Goal: Task Accomplishment & Management: Manage account settings

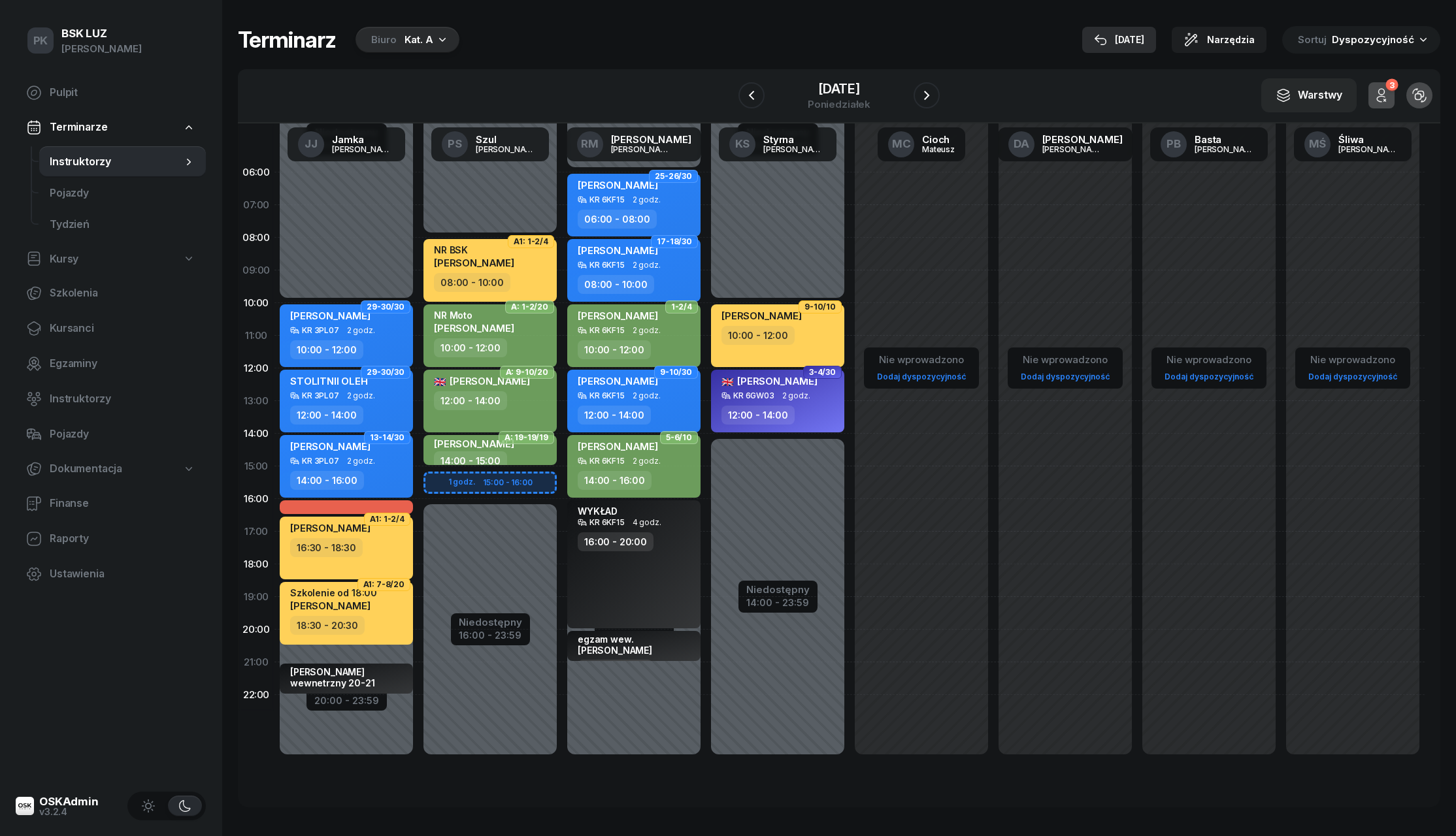
click at [1140, 43] on div "[DATE]" at bounding box center [1119, 39] width 51 height 16
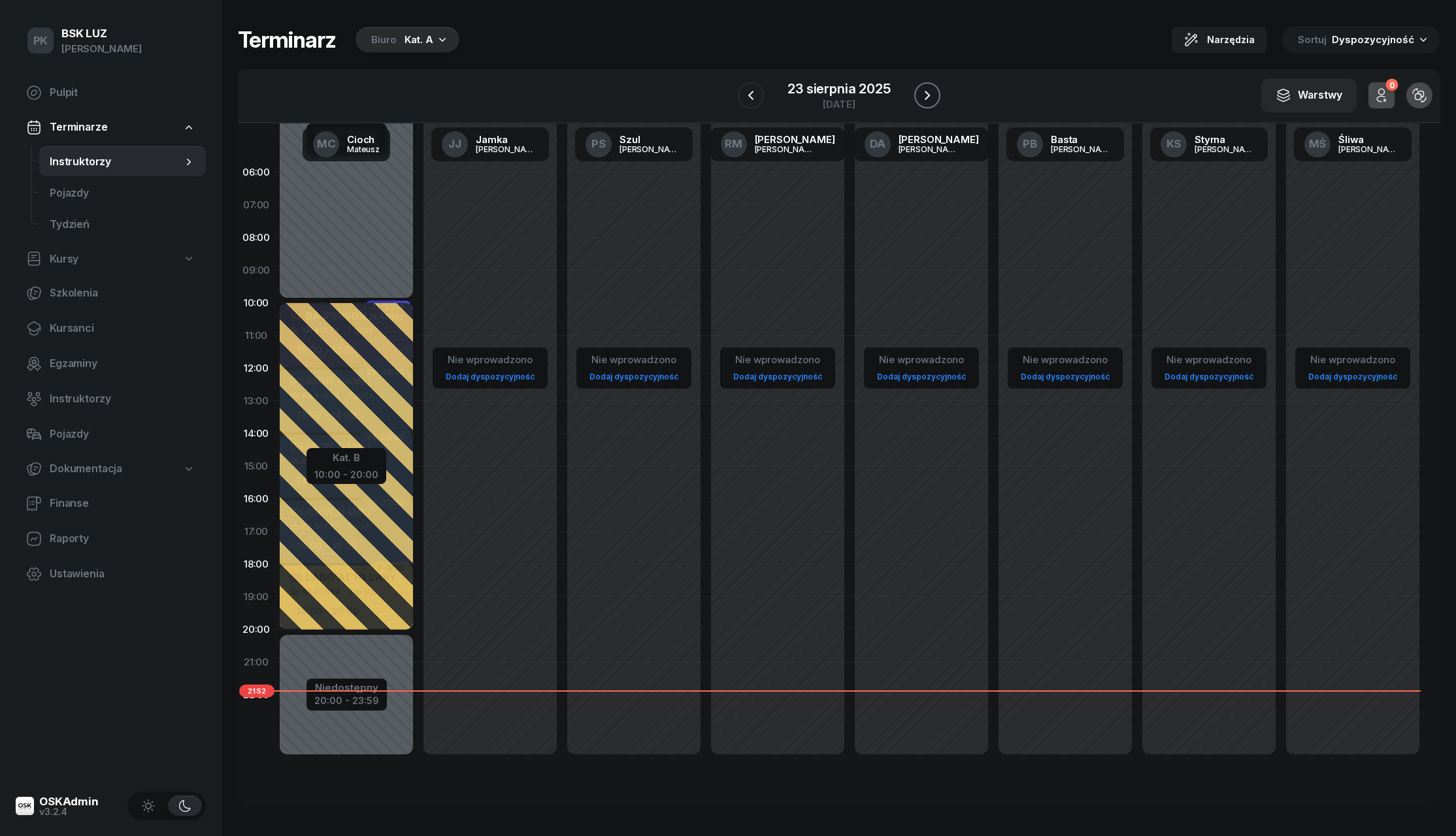
click at [934, 97] on icon "button" at bounding box center [927, 95] width 16 height 16
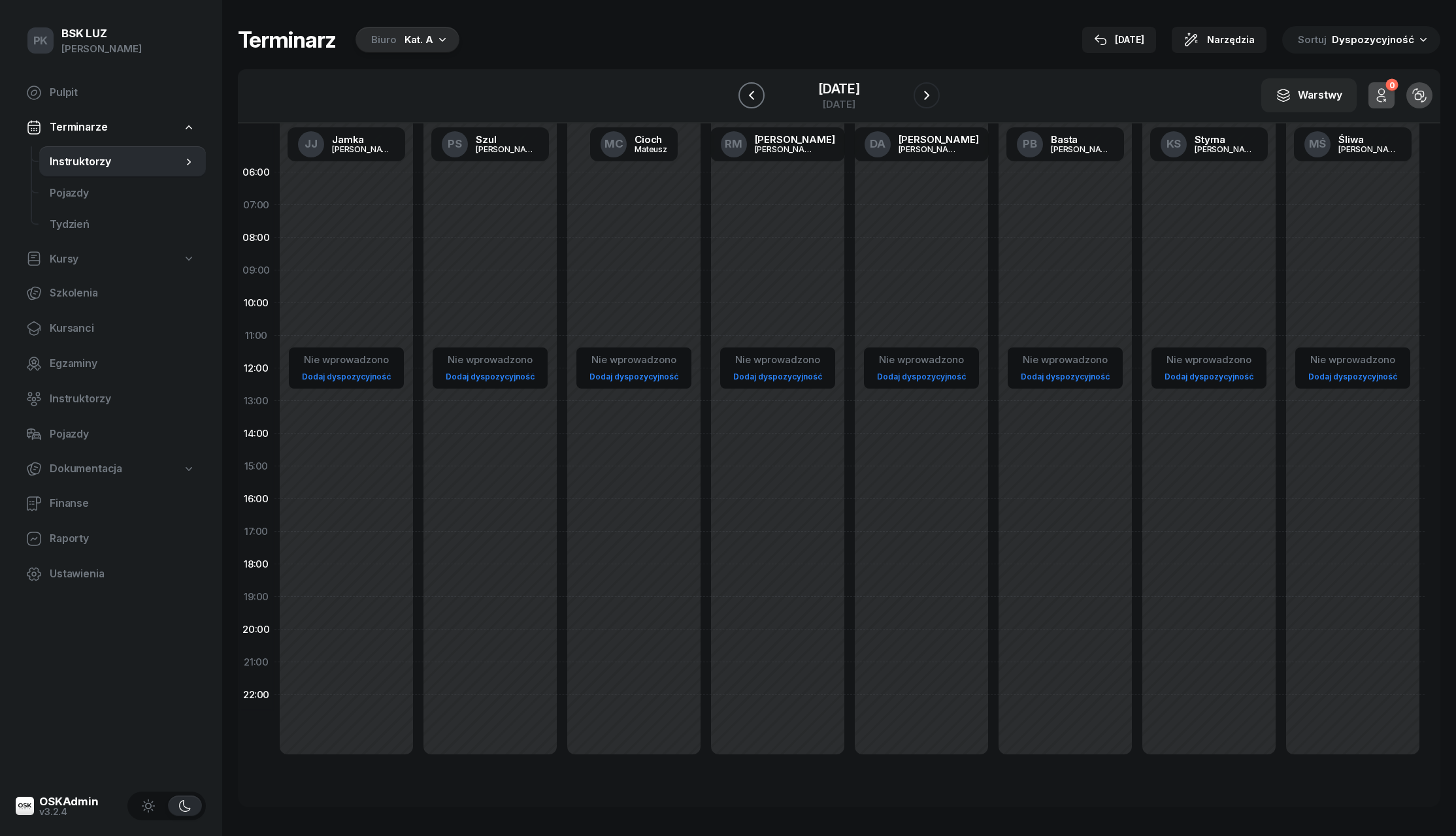
click at [750, 100] on icon "button" at bounding box center [751, 95] width 16 height 16
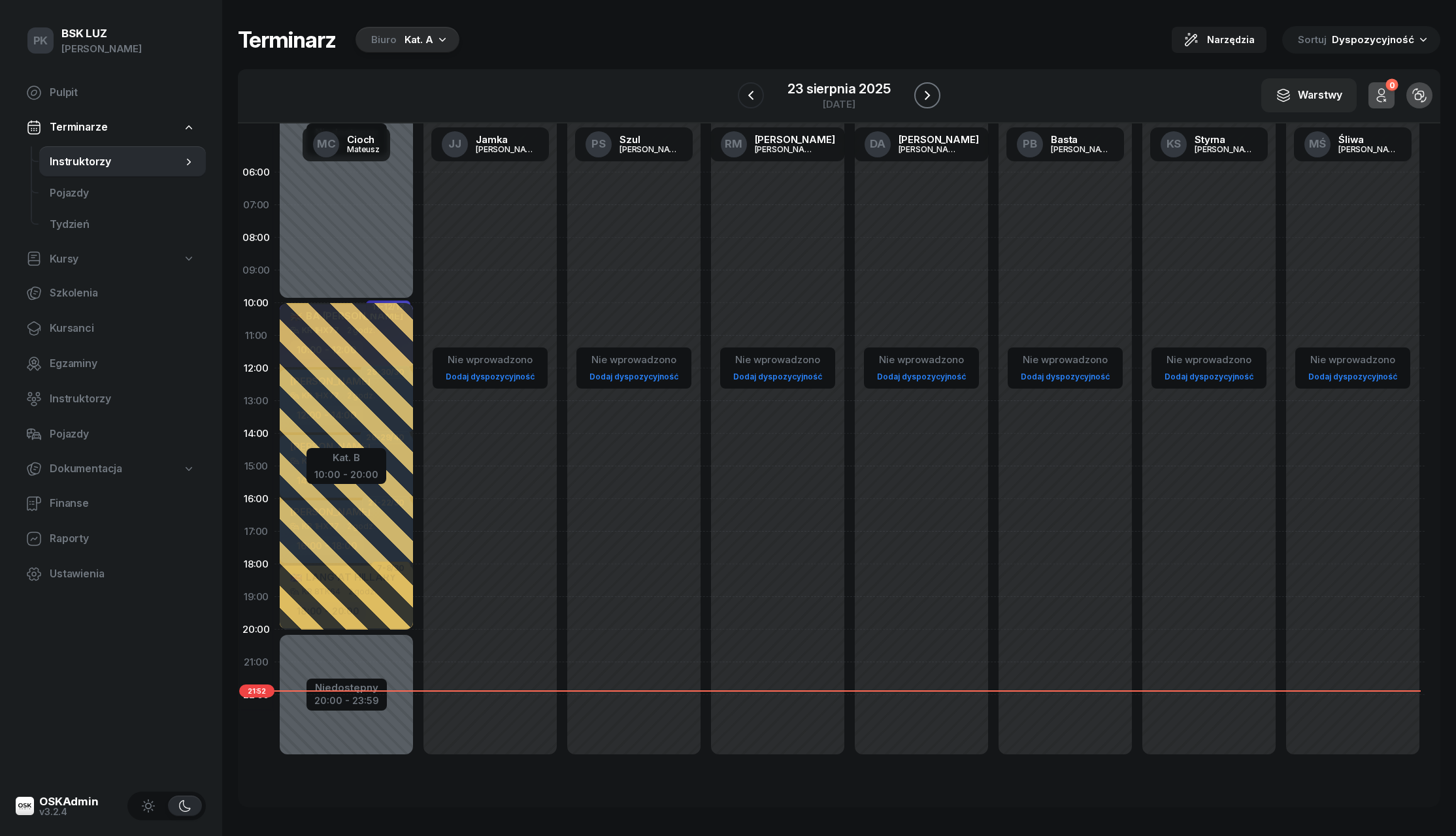
click at [923, 93] on icon "button" at bounding box center [927, 95] width 16 height 16
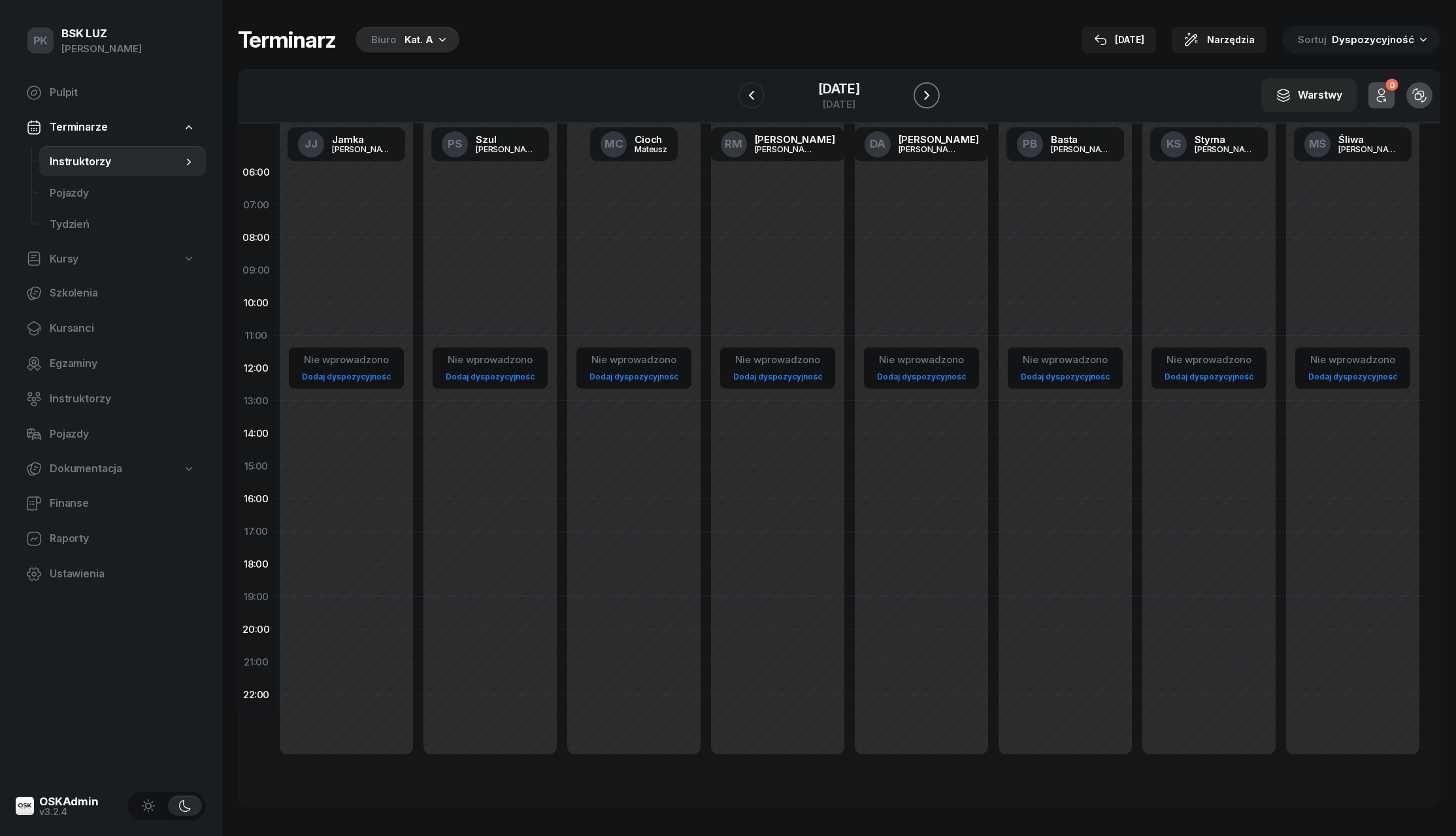
click at [923, 93] on icon "button" at bounding box center [927, 95] width 16 height 16
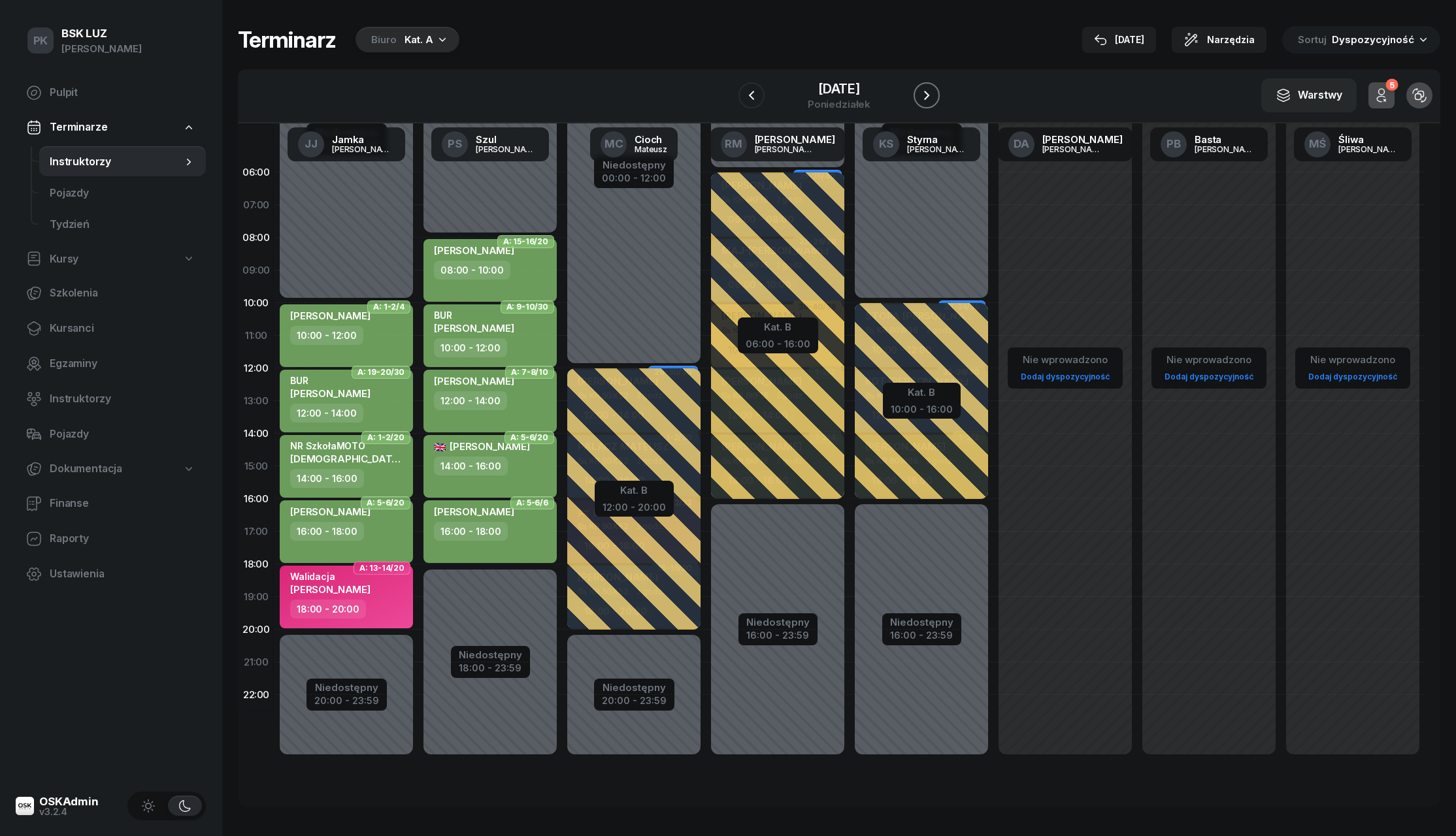
click at [923, 93] on icon "button" at bounding box center [927, 95] width 16 height 16
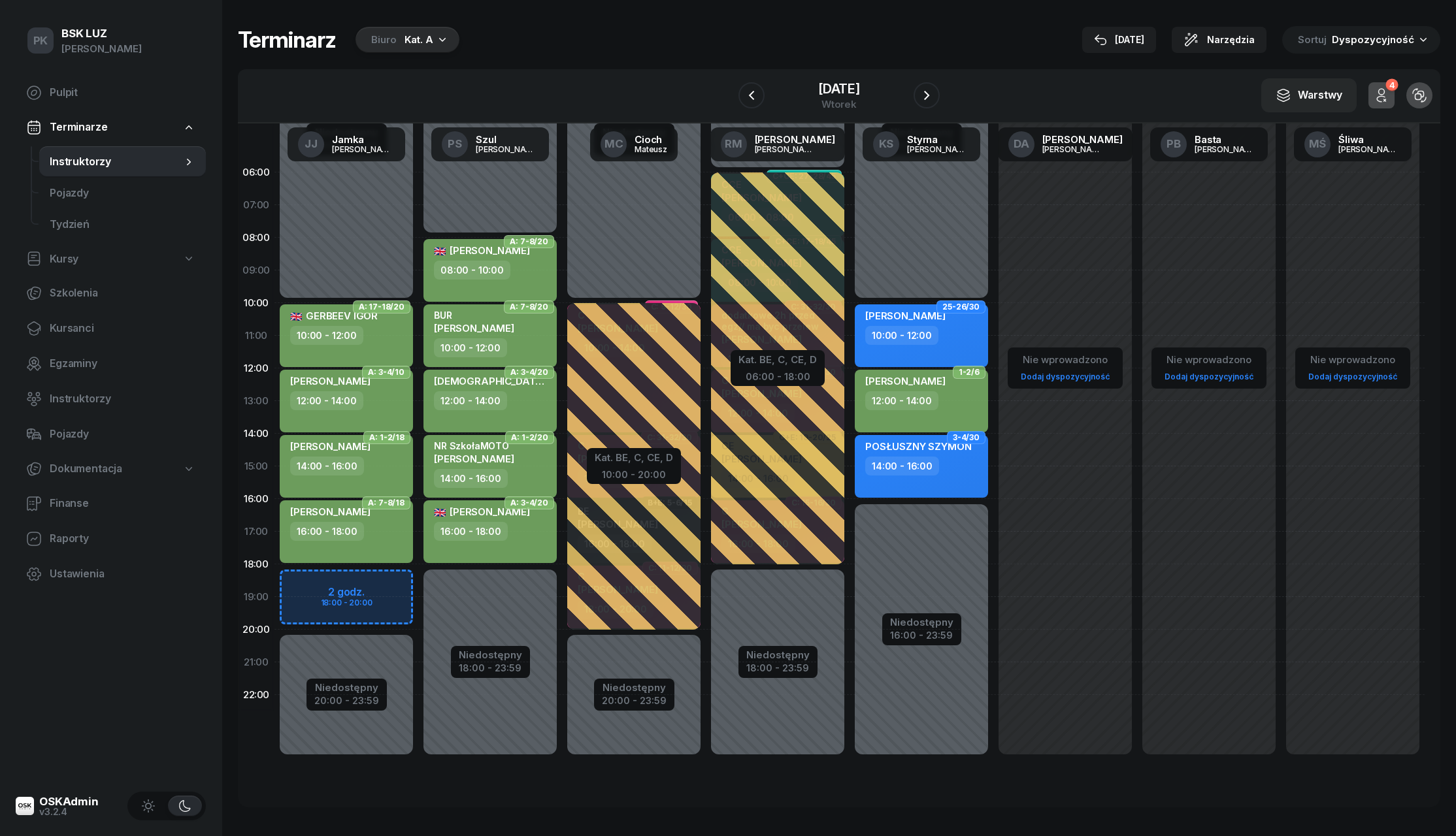
click at [418, 591] on div "Niedostępny 00:00 - 10:00 Niedostępny 20:00 - 23:59 2 godz. 18:00 - 20:00 A: 17…" at bounding box center [490, 466] width 144 height 621
select select "18"
select select "20"
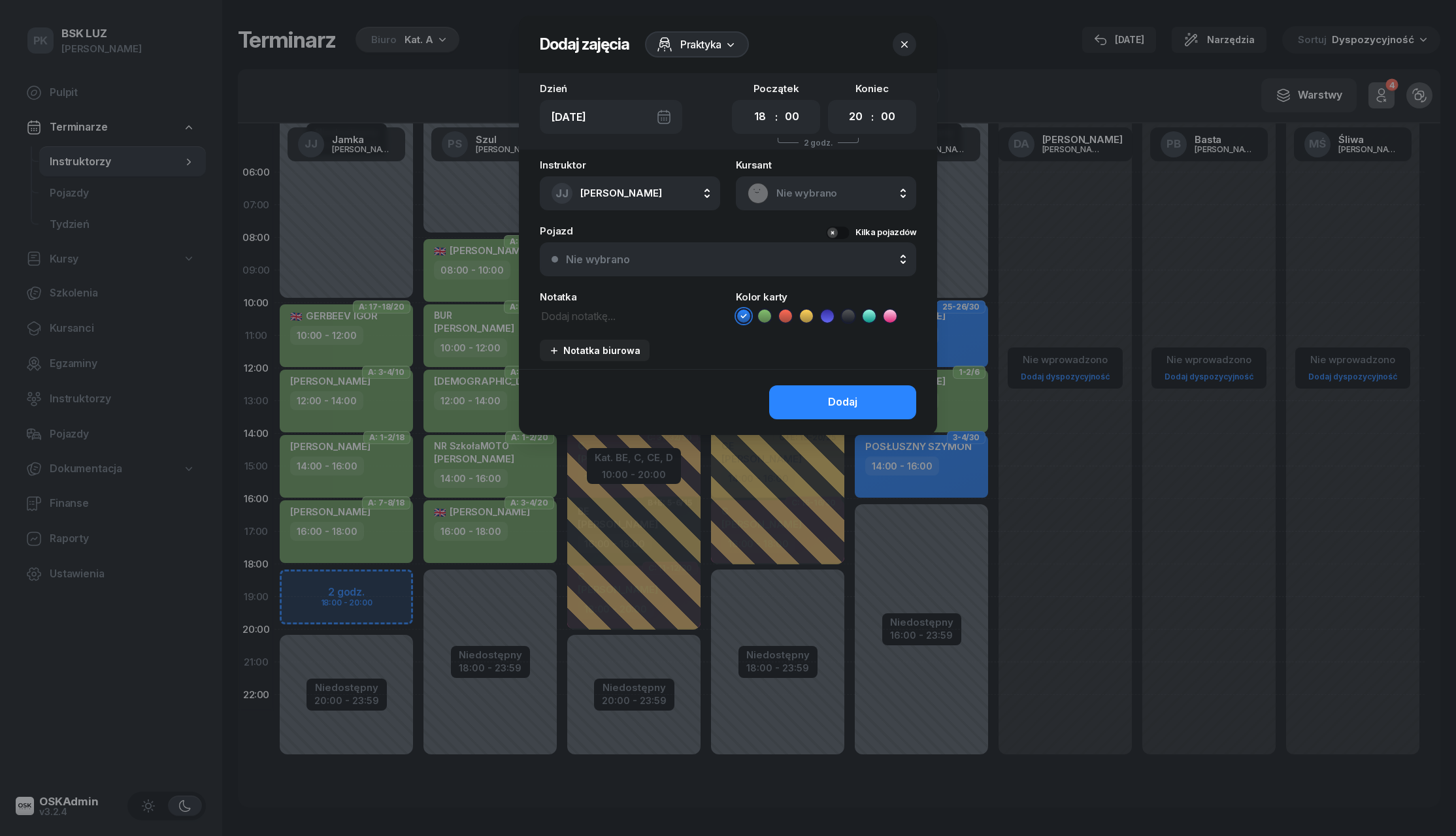
click at [811, 186] on span "Nie wybrano" at bounding box center [841, 193] width 128 height 17
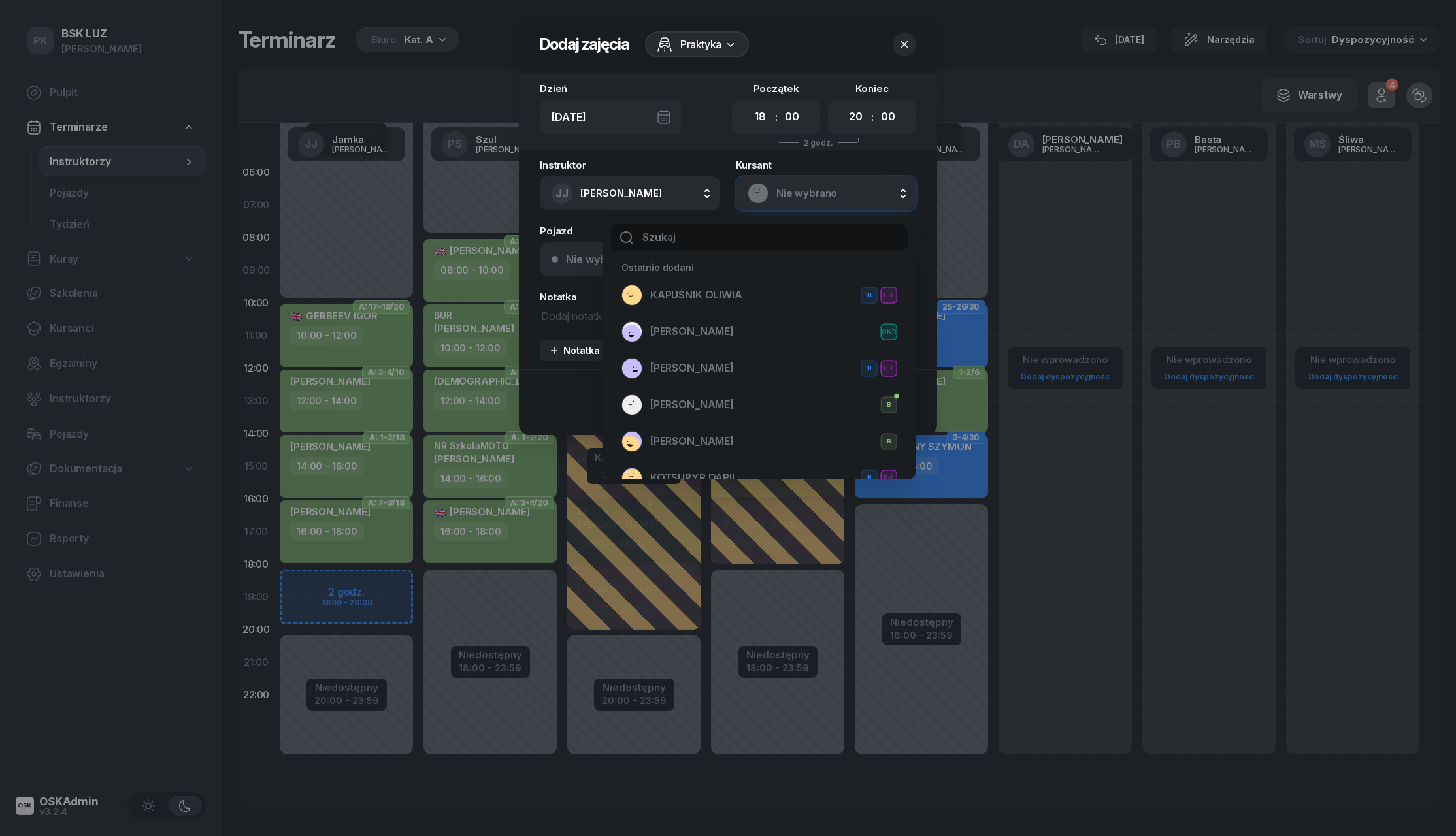
click at [787, 239] on input "text" at bounding box center [759, 238] width 297 height 27
type input "pal"
click at [725, 361] on span "[PERSON_NAME]" at bounding box center [692, 368] width 84 height 17
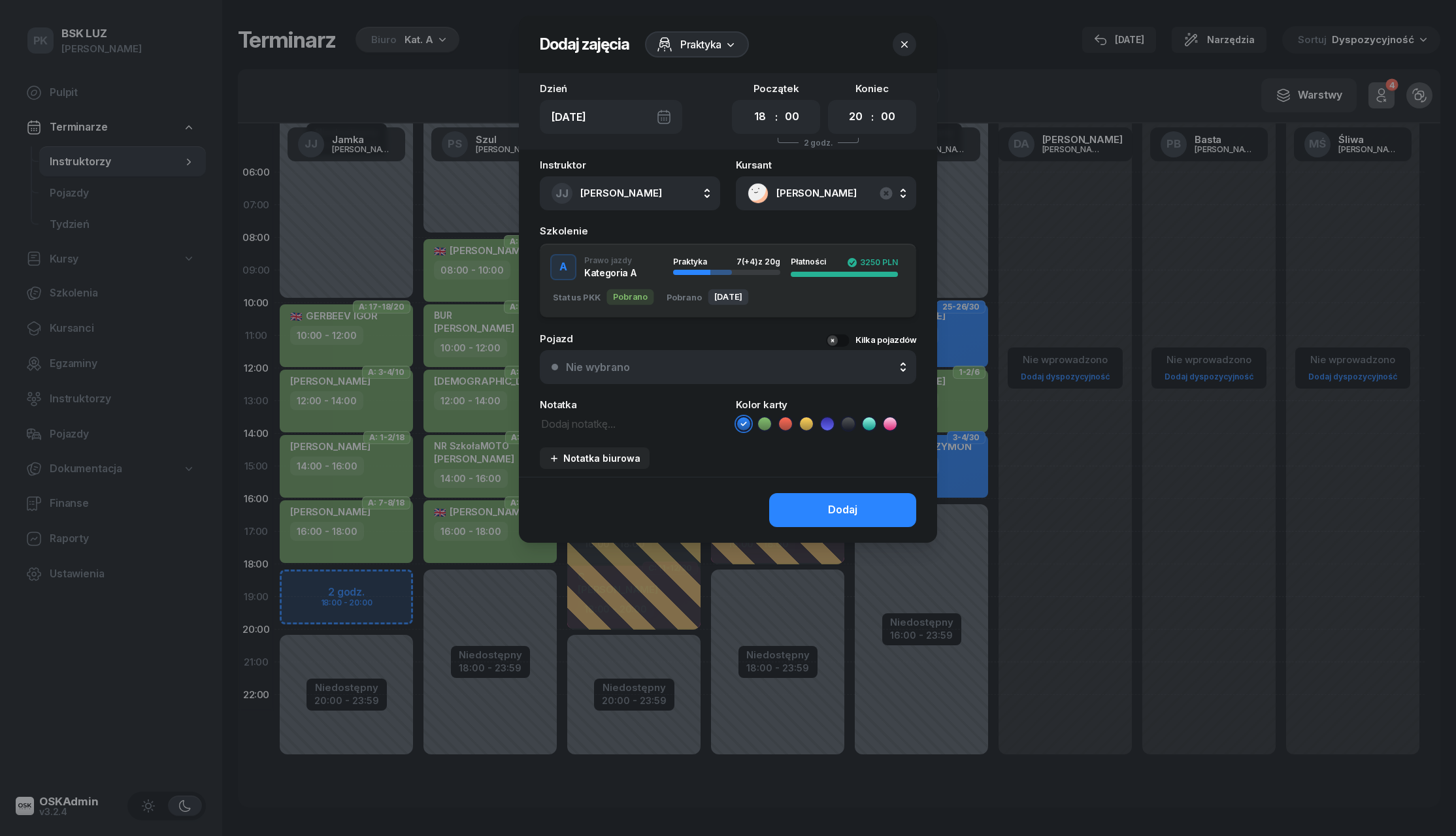
click at [766, 423] on icon at bounding box center [765, 423] width 13 height 13
click at [814, 514] on button "Dodaj" at bounding box center [842, 510] width 147 height 34
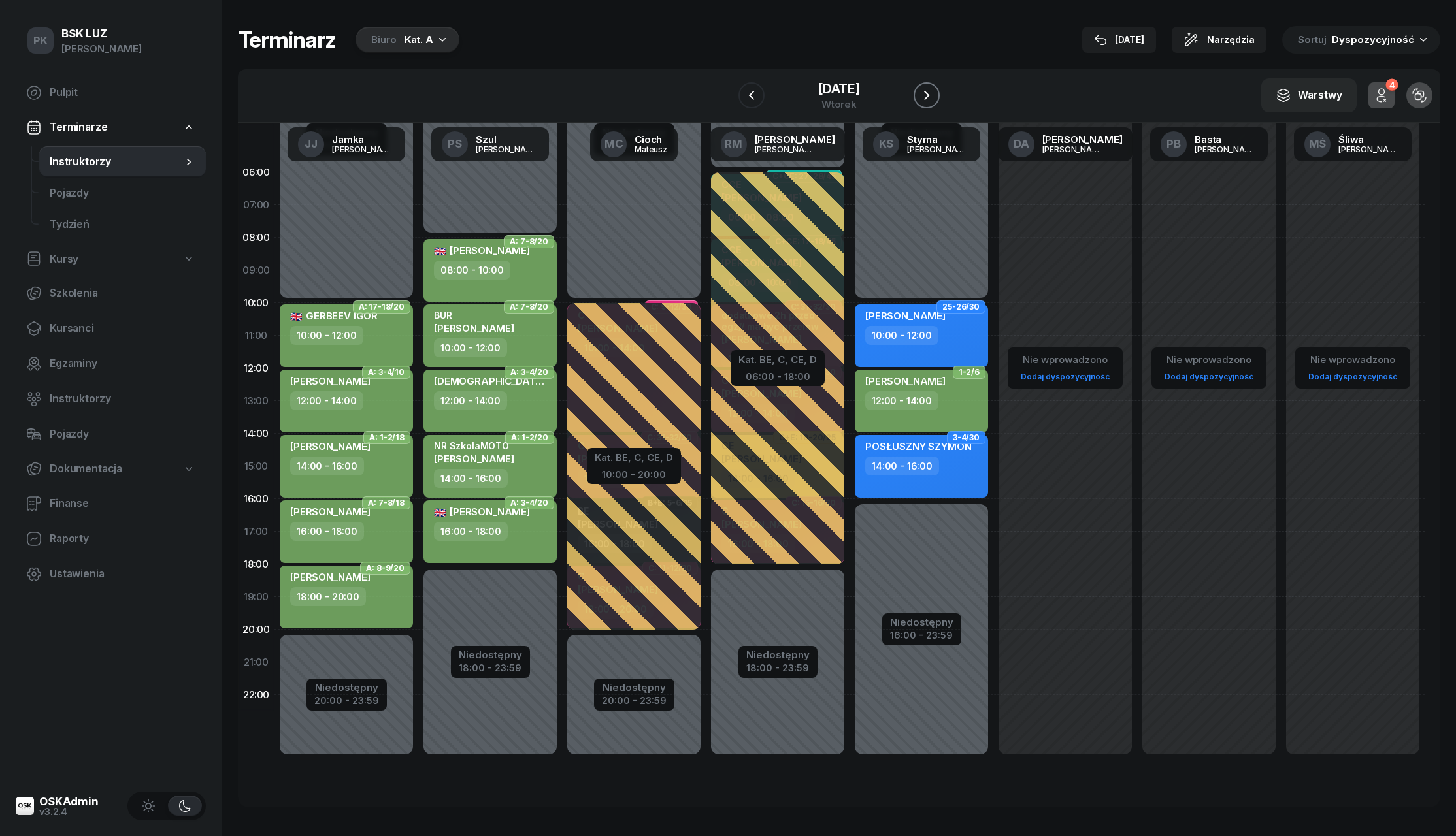
click at [937, 93] on button "button" at bounding box center [927, 95] width 26 height 26
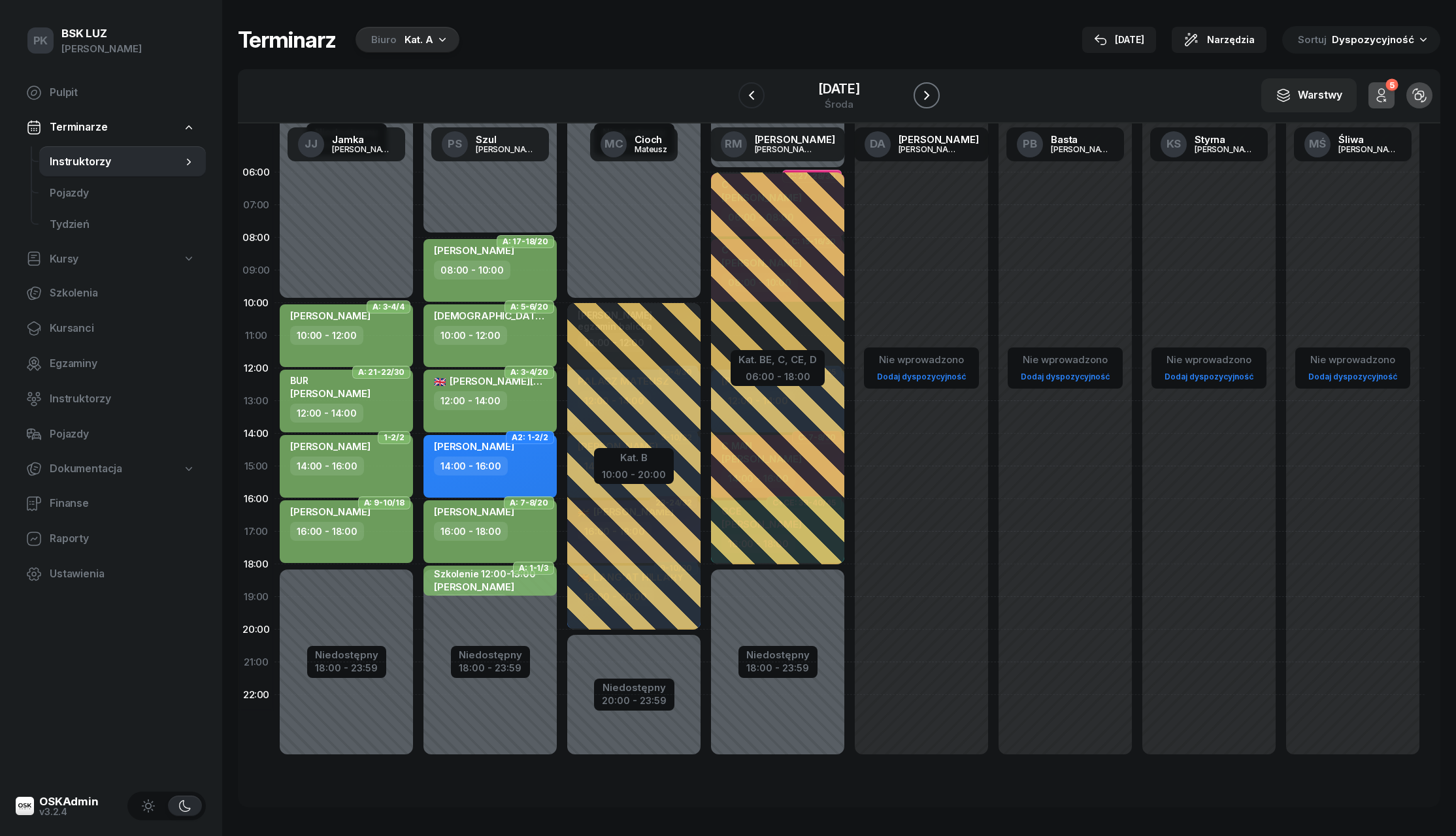
click at [926, 100] on icon "button" at bounding box center [927, 95] width 16 height 16
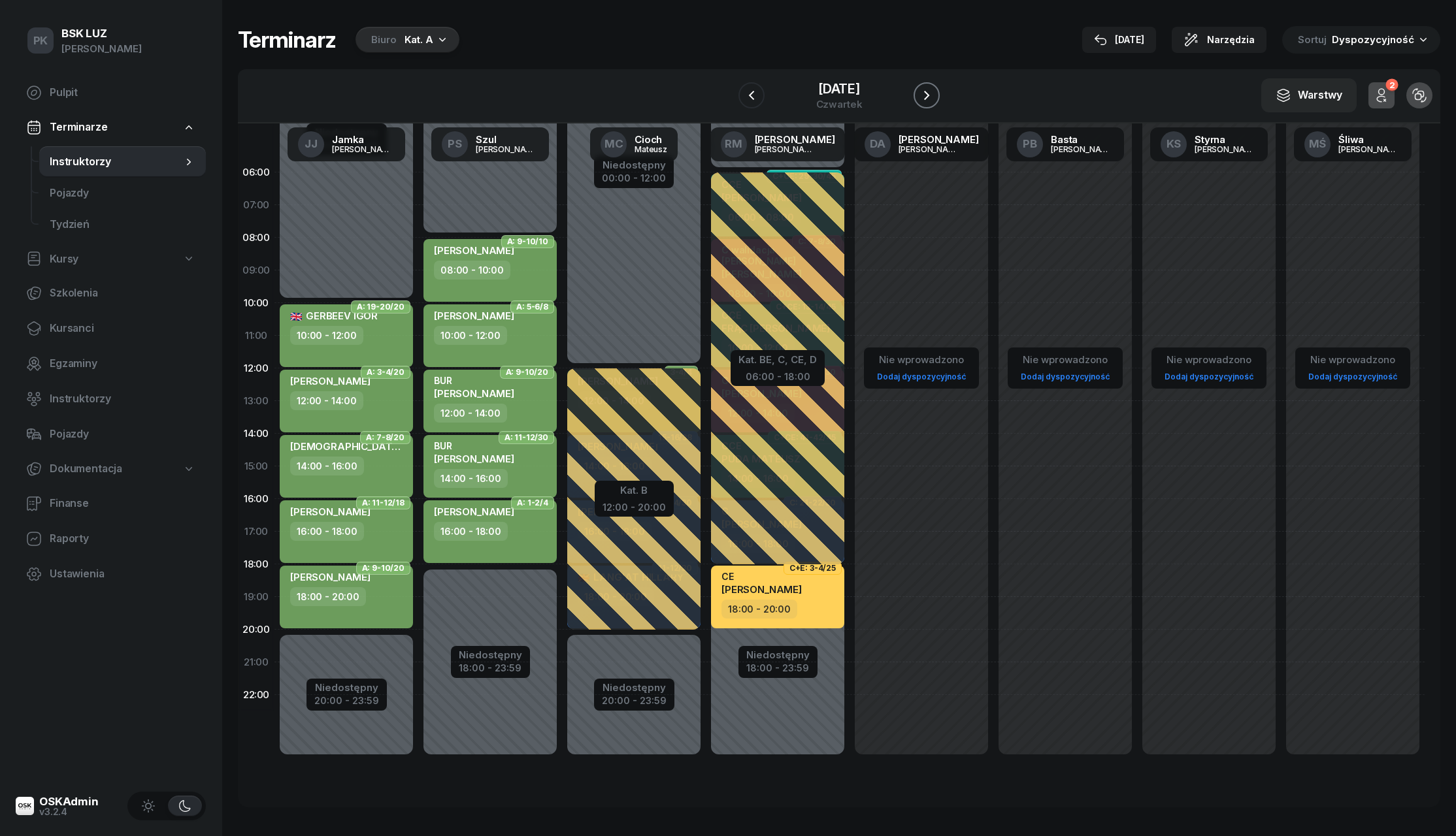
click at [926, 100] on icon "button" at bounding box center [927, 95] width 16 height 16
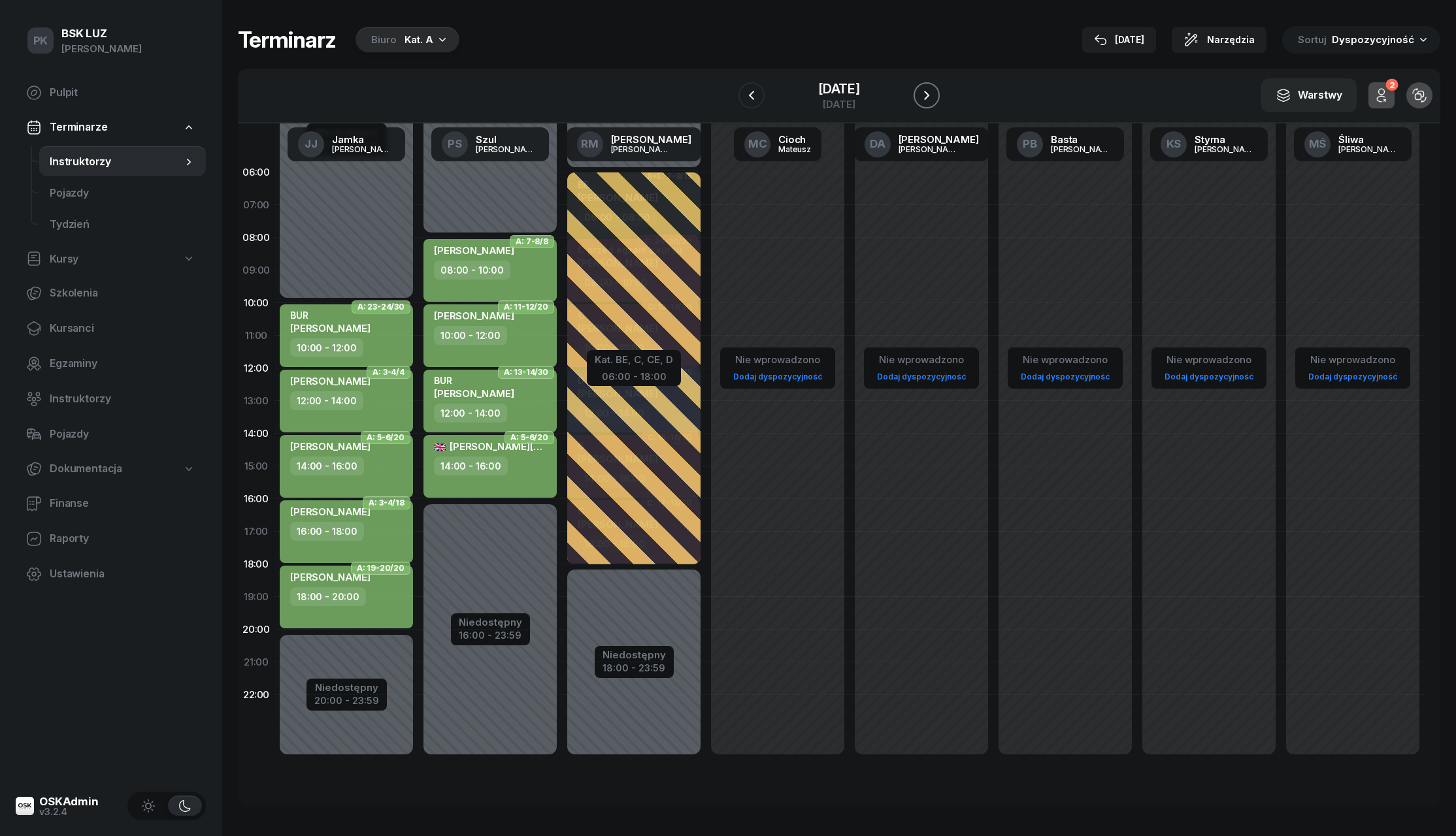
click at [926, 100] on icon "button" at bounding box center [927, 95] width 16 height 16
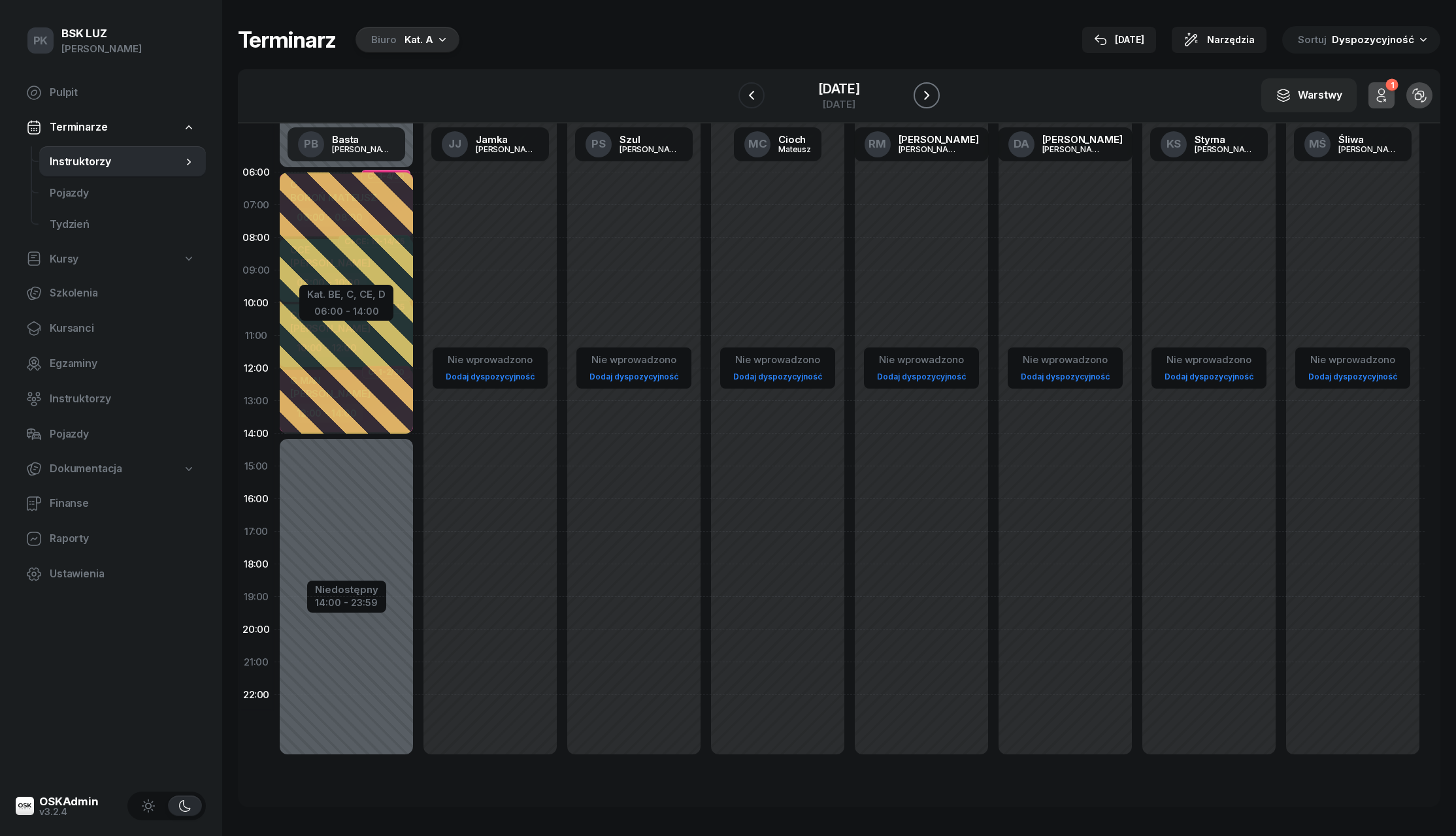
click at [926, 100] on icon "button" at bounding box center [927, 95] width 16 height 16
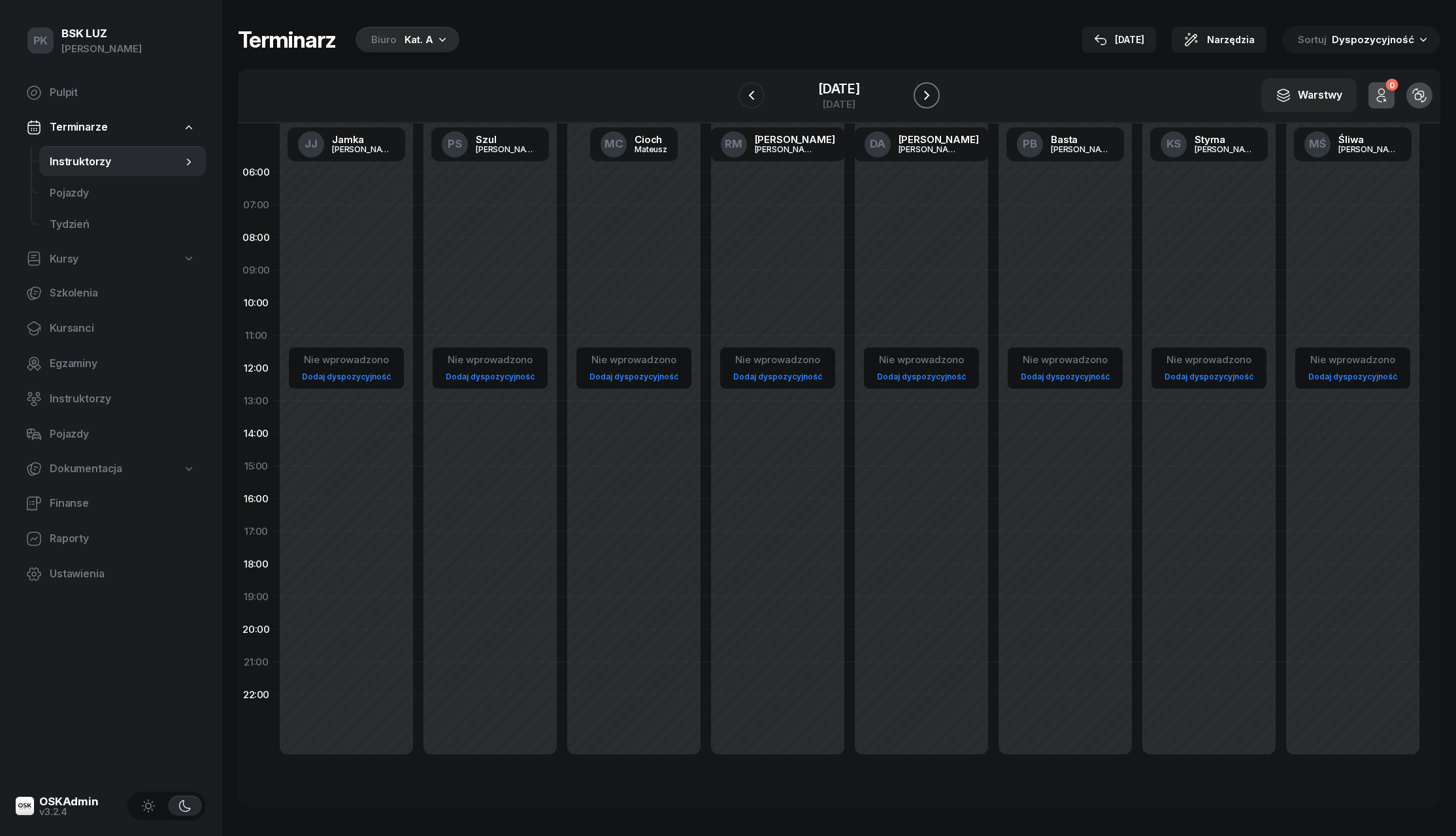
click at [926, 100] on icon "button" at bounding box center [927, 95] width 16 height 16
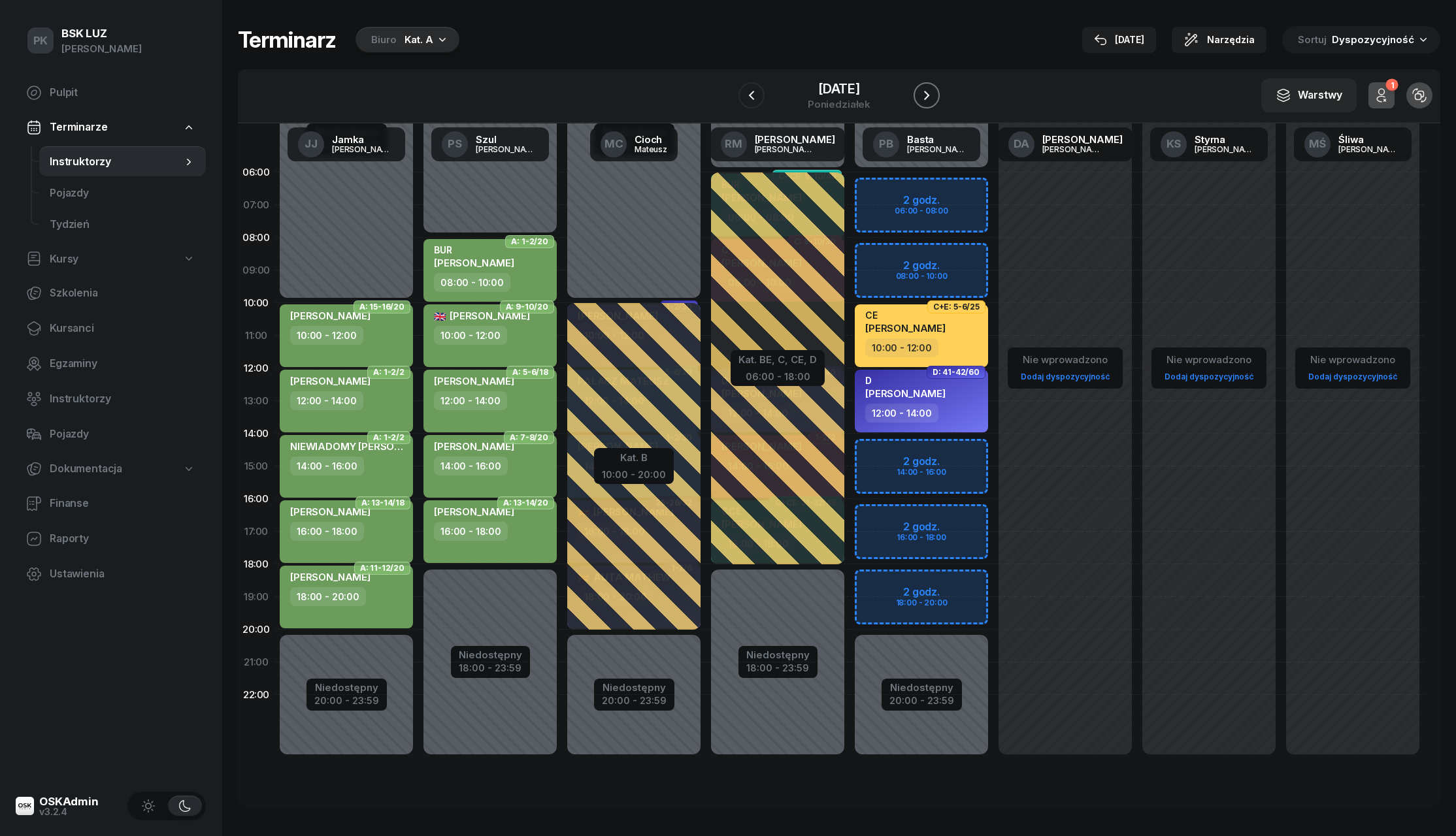
click at [926, 100] on icon "button" at bounding box center [927, 95] width 16 height 16
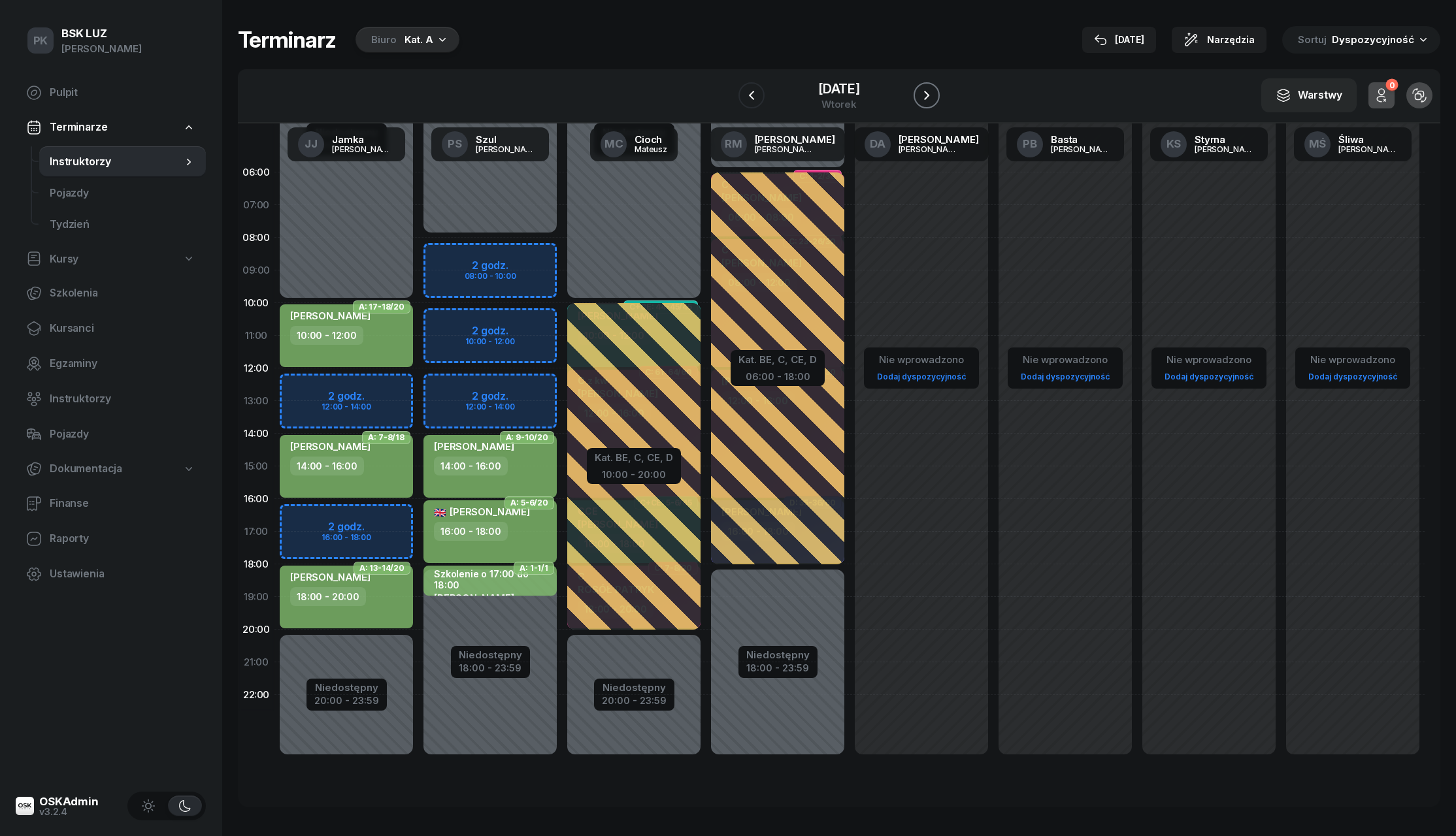
click at [926, 100] on icon "button" at bounding box center [927, 95] width 16 height 16
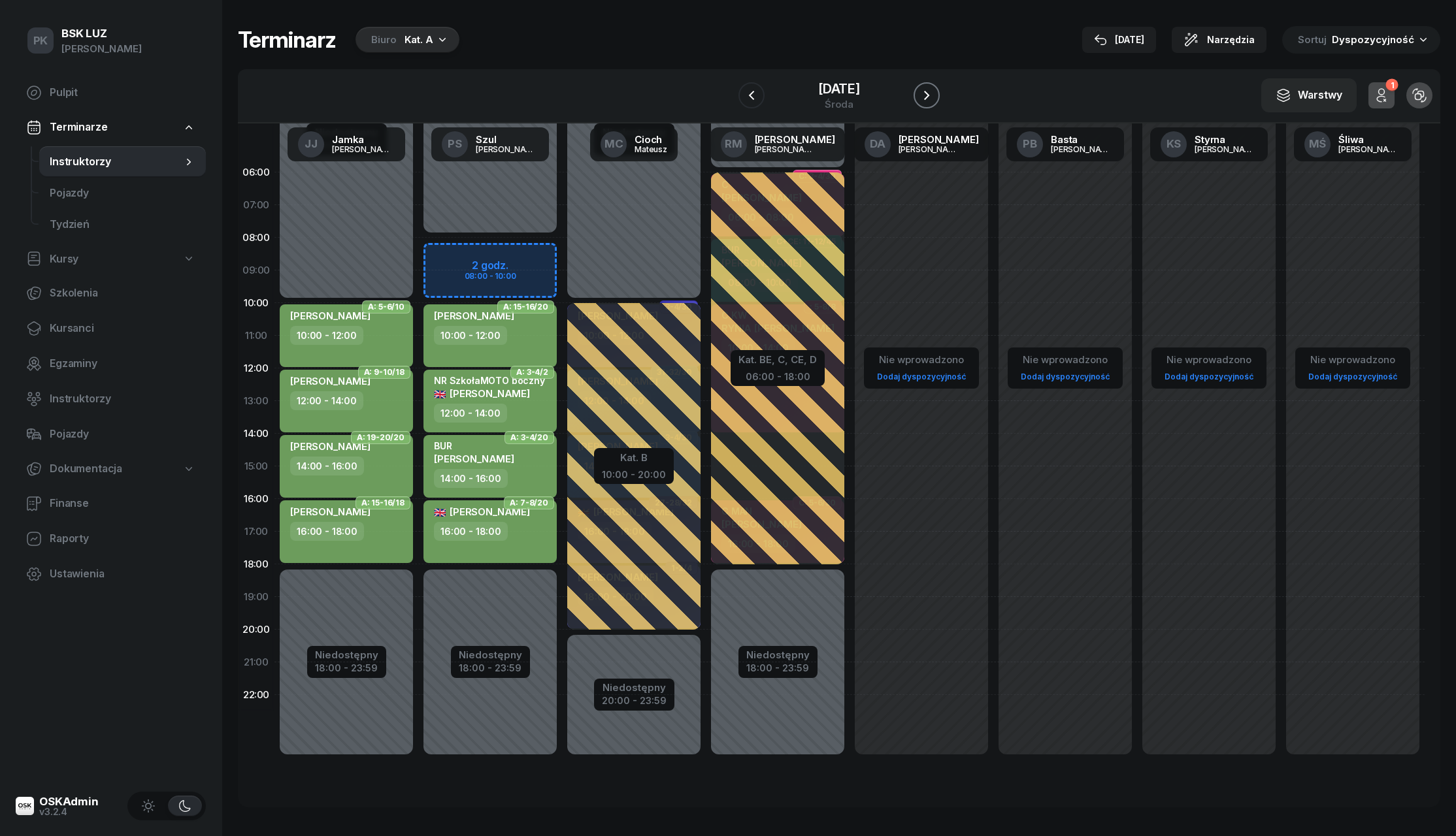
click at [926, 100] on icon "button" at bounding box center [927, 95] width 16 height 16
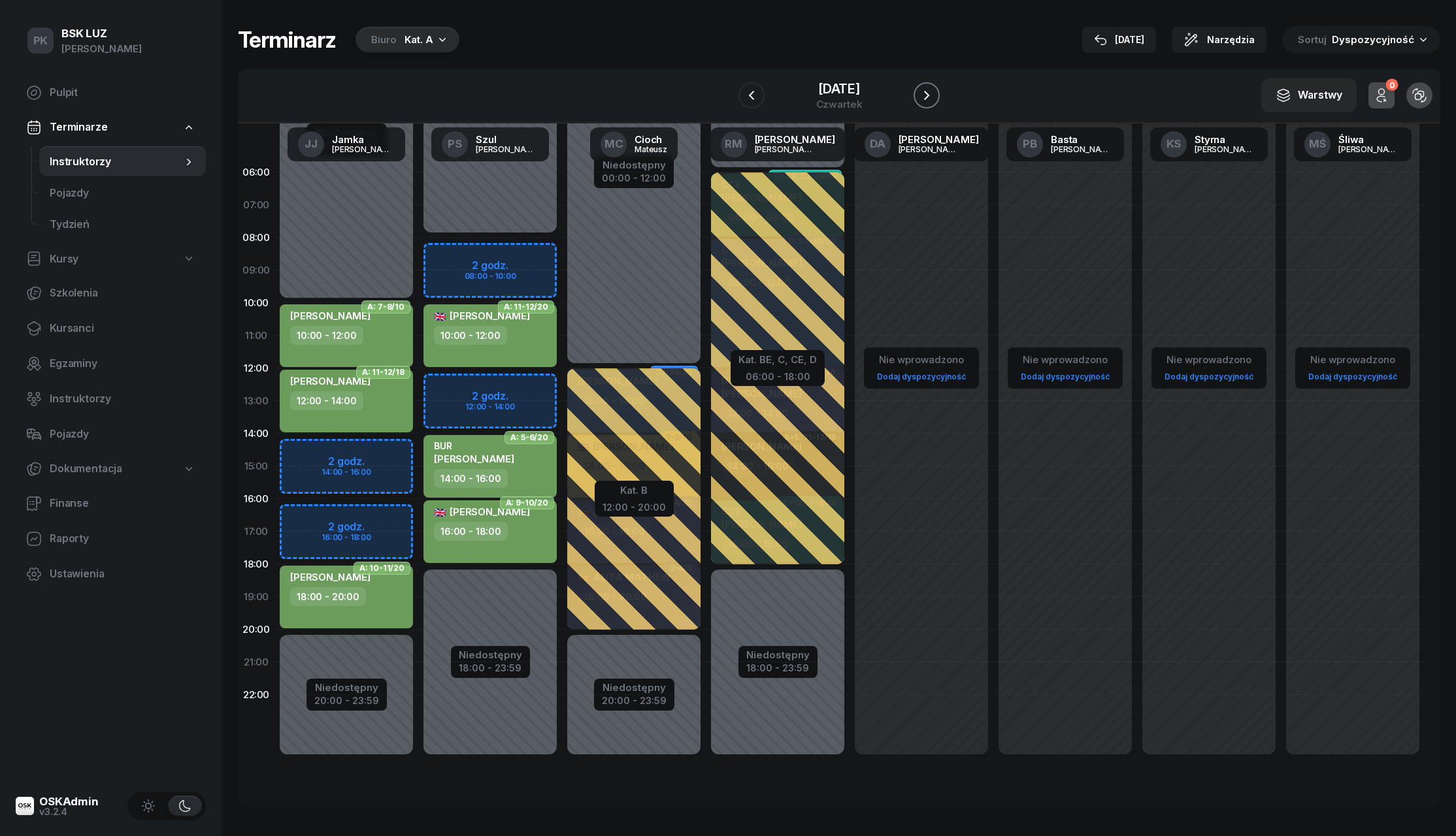
click at [926, 100] on icon "button" at bounding box center [927, 95] width 16 height 16
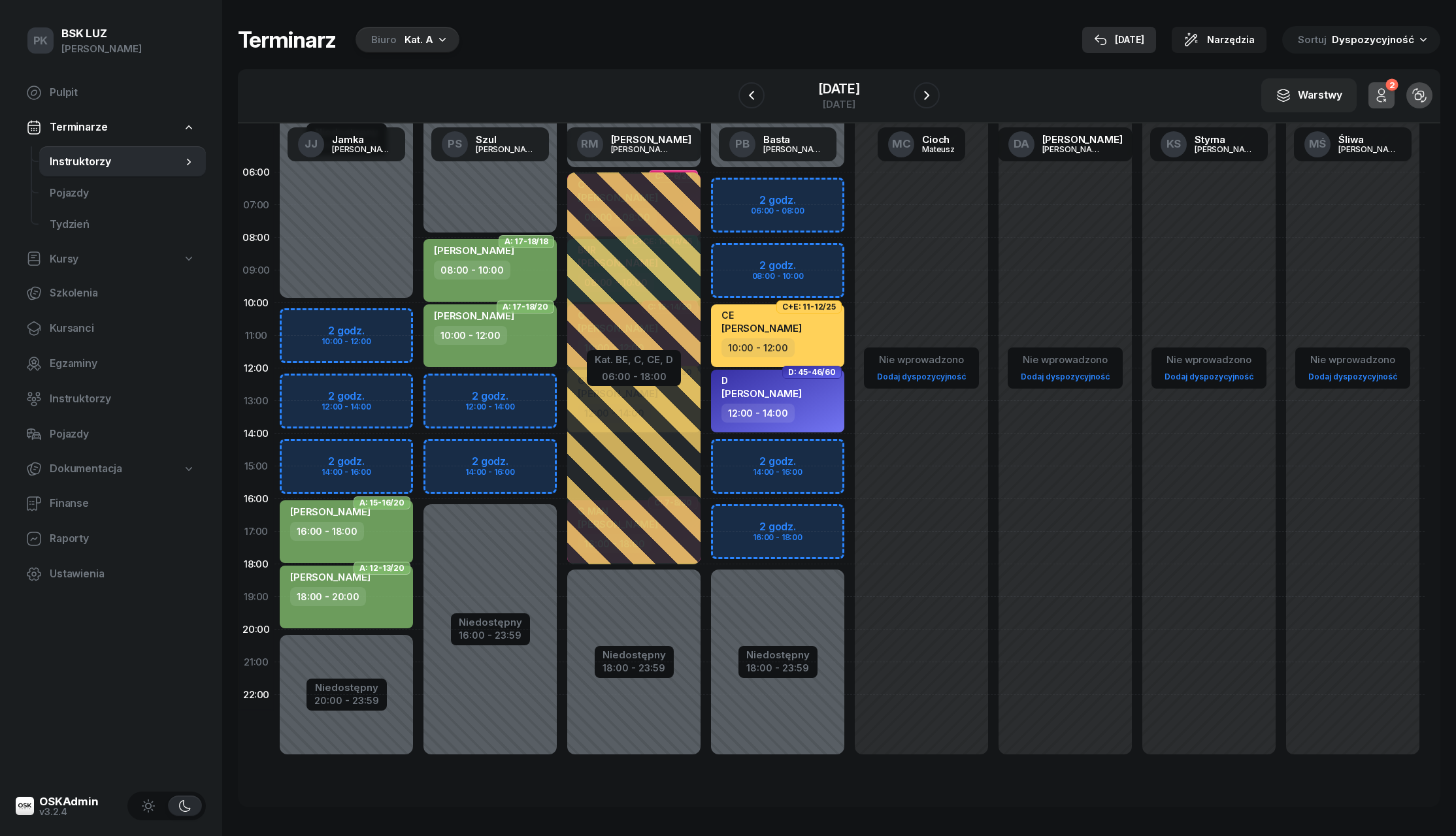
click at [1144, 45] on div "[DATE]" at bounding box center [1119, 39] width 51 height 16
